Goal: Navigation & Orientation: Find specific page/section

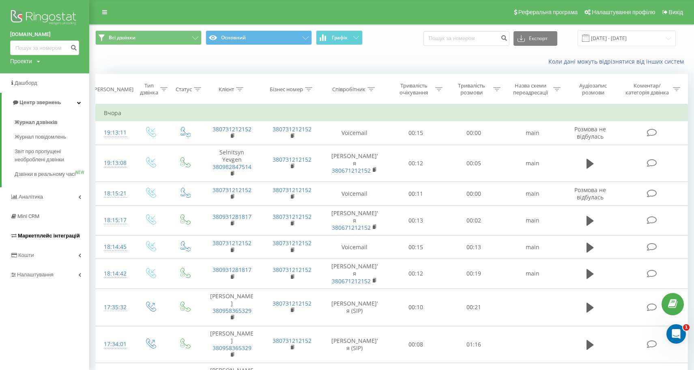
click at [51, 238] on span "Маркетплейс інтеграцій" at bounding box center [49, 236] width 62 height 6
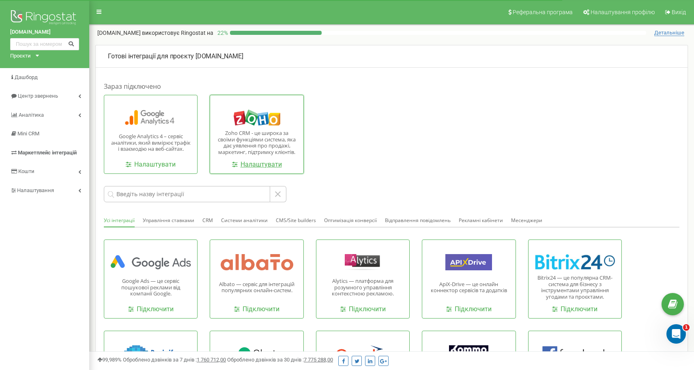
click at [265, 166] on link "Налаштувати" at bounding box center [257, 164] width 50 height 9
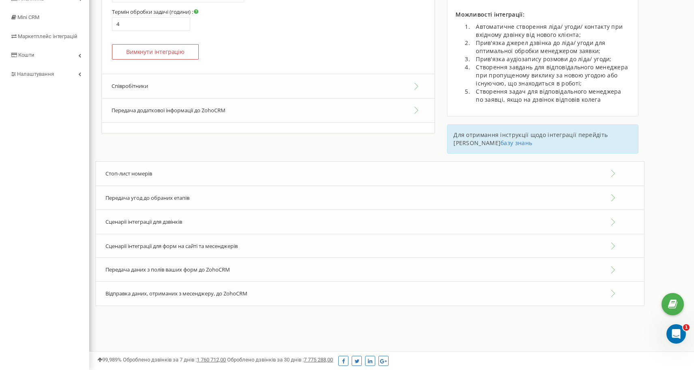
scroll to position [125, 0]
click at [613, 211] on div "Сценарії інтеграції для дзвінків" at bounding box center [369, 222] width 549 height 25
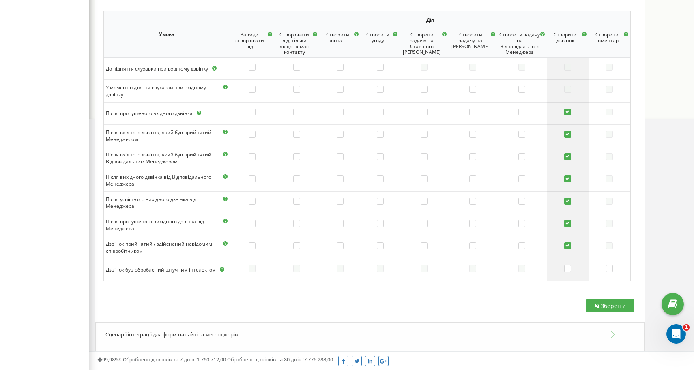
scroll to position [371, 0]
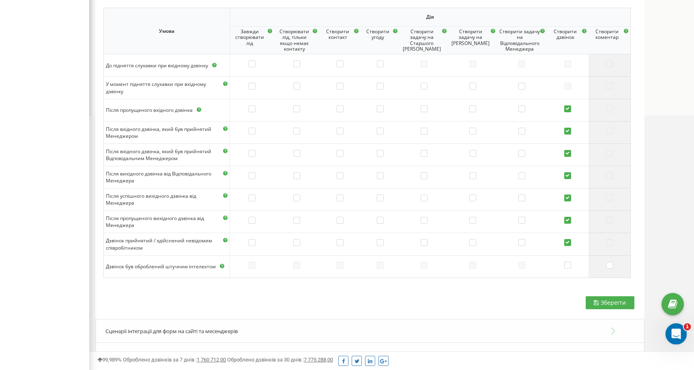
click at [678, 336] on icon "Відкрити програму для спілкування Intercom" at bounding box center [675, 333] width 13 height 13
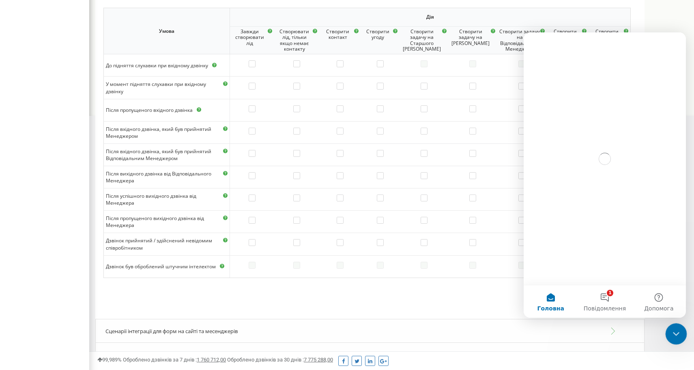
scroll to position [0, 0]
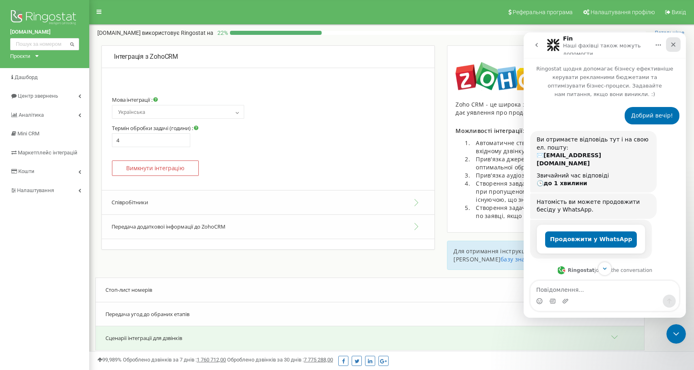
click at [673, 45] on icon "Закрити" at bounding box center [673, 45] width 4 height 4
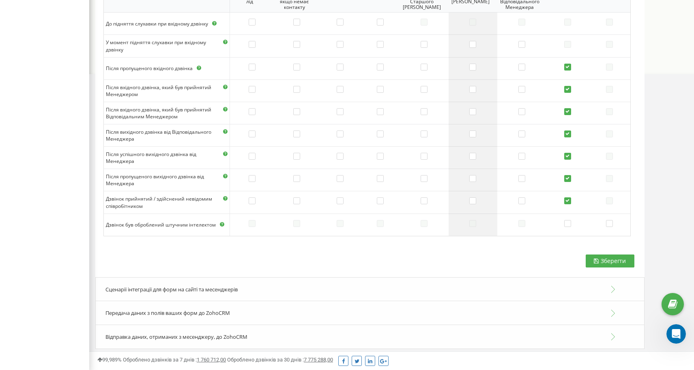
scroll to position [412, 0]
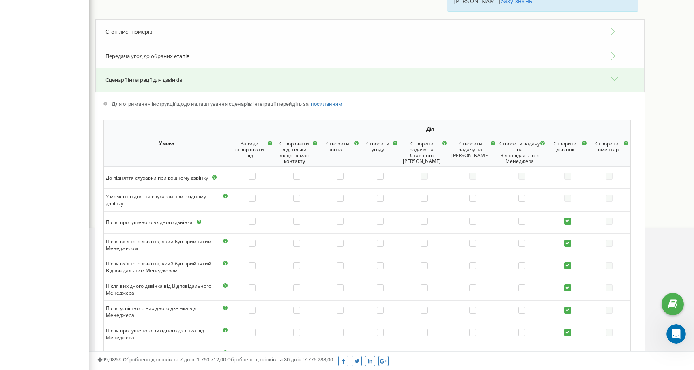
click at [617, 74] on div "Сценарії інтеграції для дзвінків" at bounding box center [369, 80] width 549 height 25
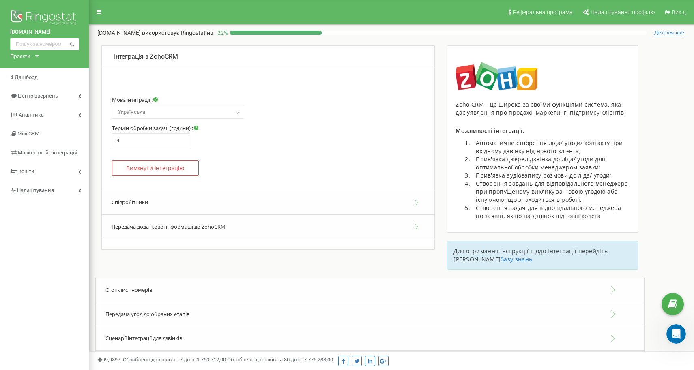
scroll to position [0, 0]
click at [34, 79] on span "Дашборд" at bounding box center [26, 77] width 23 height 6
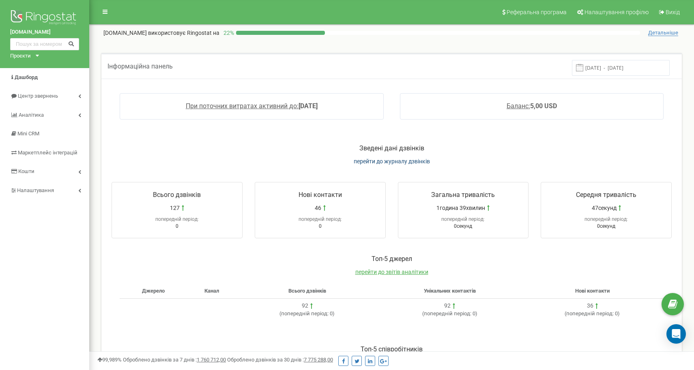
click at [381, 161] on span "перейти до журналу дзвінків" at bounding box center [392, 161] width 76 height 6
